Goal: Task Accomplishment & Management: Use online tool/utility

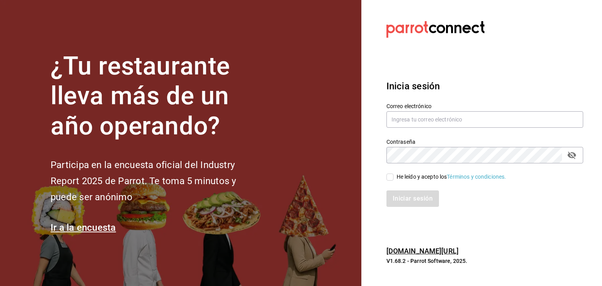
click at [461, 56] on section "Datos incorrectos. Verifica que tu Correo o Contraseña estén bien escritos. Ini…" at bounding box center [481, 143] width 241 height 286
click at [408, 122] on input "text" at bounding box center [484, 119] width 197 height 16
type input "[DOMAIN_NAME]"
click at [572, 158] on icon "passwordField" at bounding box center [571, 155] width 9 height 7
click at [392, 177] on input "He leído y acepto los Términos y condiciones." at bounding box center [389, 177] width 7 height 7
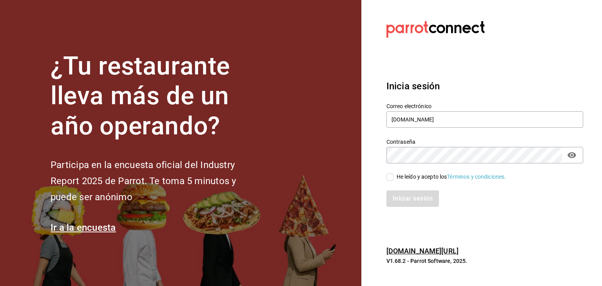
checkbox input "true"
click at [396, 199] on button "Iniciar sesión" at bounding box center [412, 198] width 53 height 16
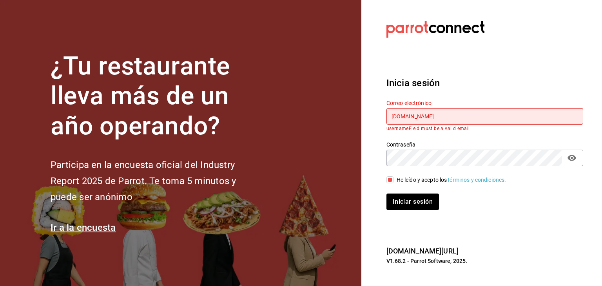
click at [445, 117] on input "[DOMAIN_NAME]" at bounding box center [484, 116] width 197 height 16
click at [445, 115] on input "[DOMAIN_NAME]" at bounding box center [484, 116] width 197 height 16
click at [533, 29] on div at bounding box center [484, 30] width 197 height 22
click at [446, 118] on input "[DOMAIN_NAME]" at bounding box center [484, 116] width 197 height 16
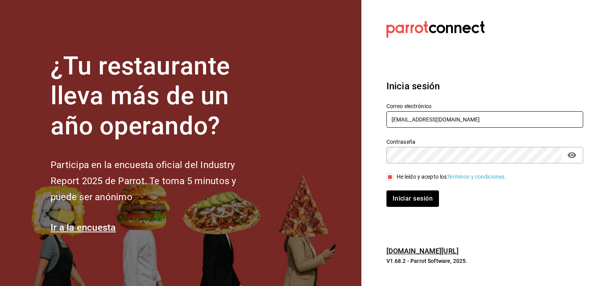
type input "[EMAIL_ADDRESS][DOMAIN_NAME]"
drag, startPoint x: 448, startPoint y: 116, endPoint x: 494, endPoint y: 57, distance: 74.7
click at [494, 57] on section "Datos incorrectos. Verifica que tu Correo o Contraseña estén bien escritos. Ini…" at bounding box center [481, 143] width 241 height 286
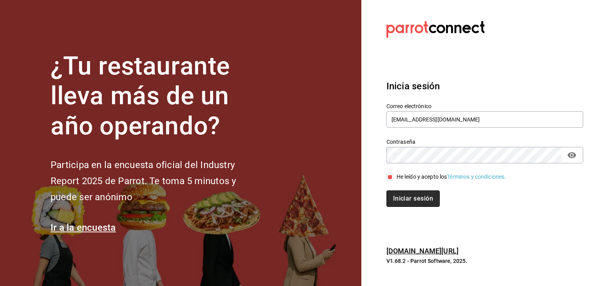
click at [415, 195] on button "Iniciar sesión" at bounding box center [412, 198] width 53 height 16
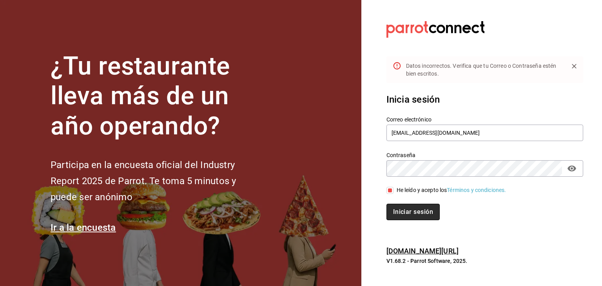
click at [415, 214] on button "Iniciar sesión" at bounding box center [412, 212] width 53 height 16
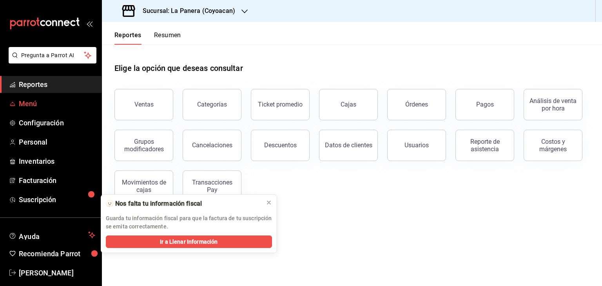
click at [38, 101] on span "Menú" at bounding box center [57, 103] width 76 height 11
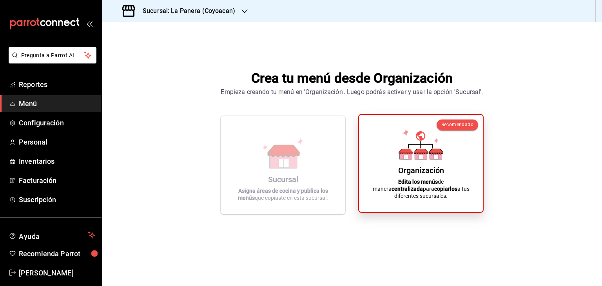
click at [447, 162] on div "Organización Edita los menús de manera centralizada para copiarlos a tus difere…" at bounding box center [420, 163] width 105 height 85
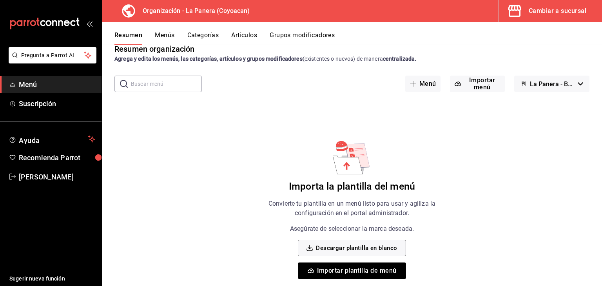
scroll to position [22, 0]
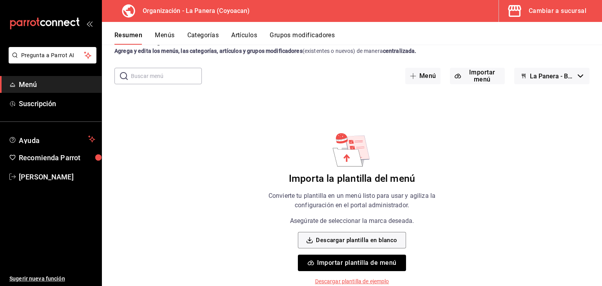
click at [361, 282] on p "Descargar plantilla de ejemplo" at bounding box center [352, 281] width 74 height 8
